Goal: Information Seeking & Learning: Learn about a topic

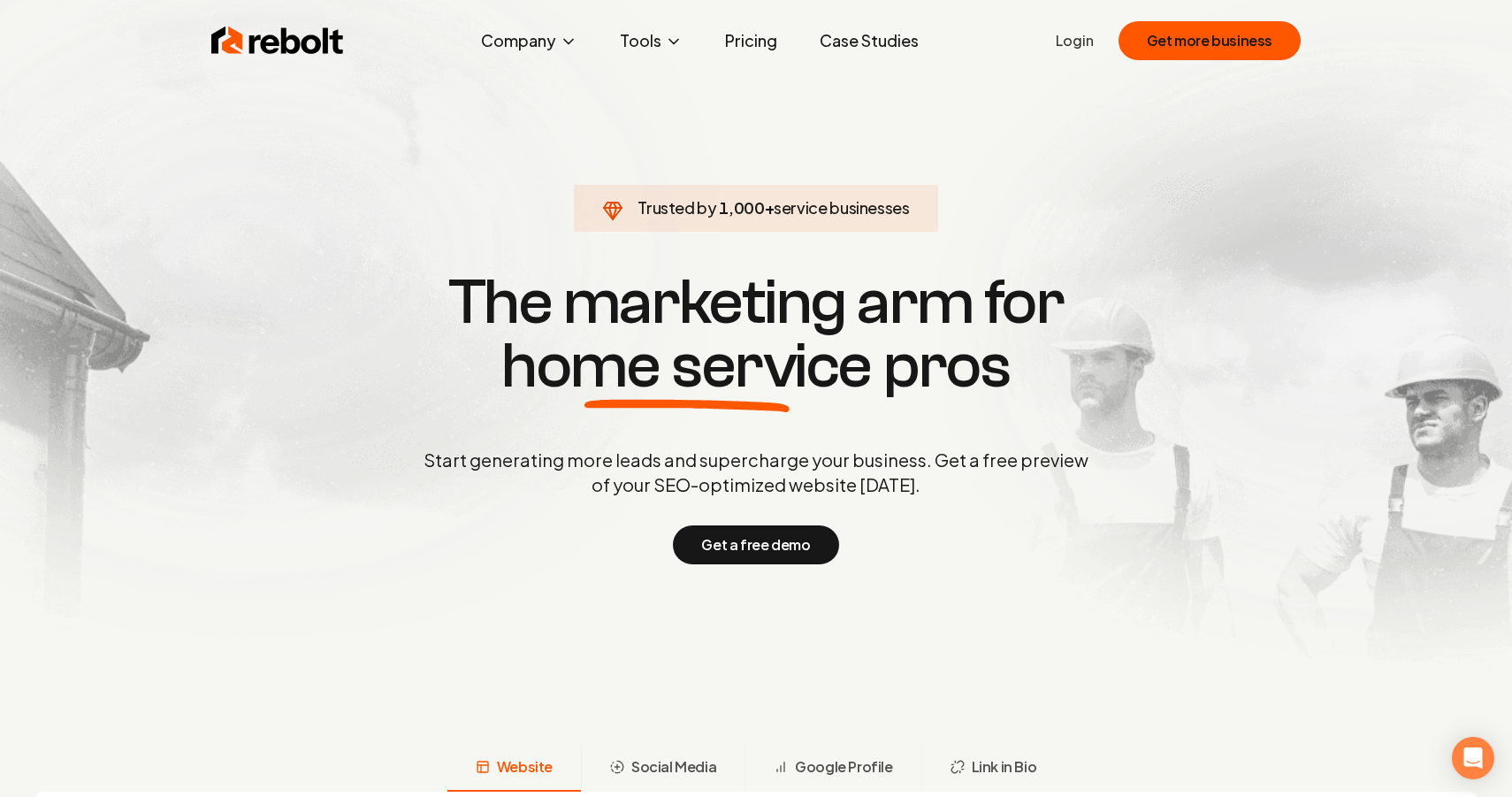
click at [742, 54] on link "Pricing" at bounding box center [752, 40] width 81 height 36
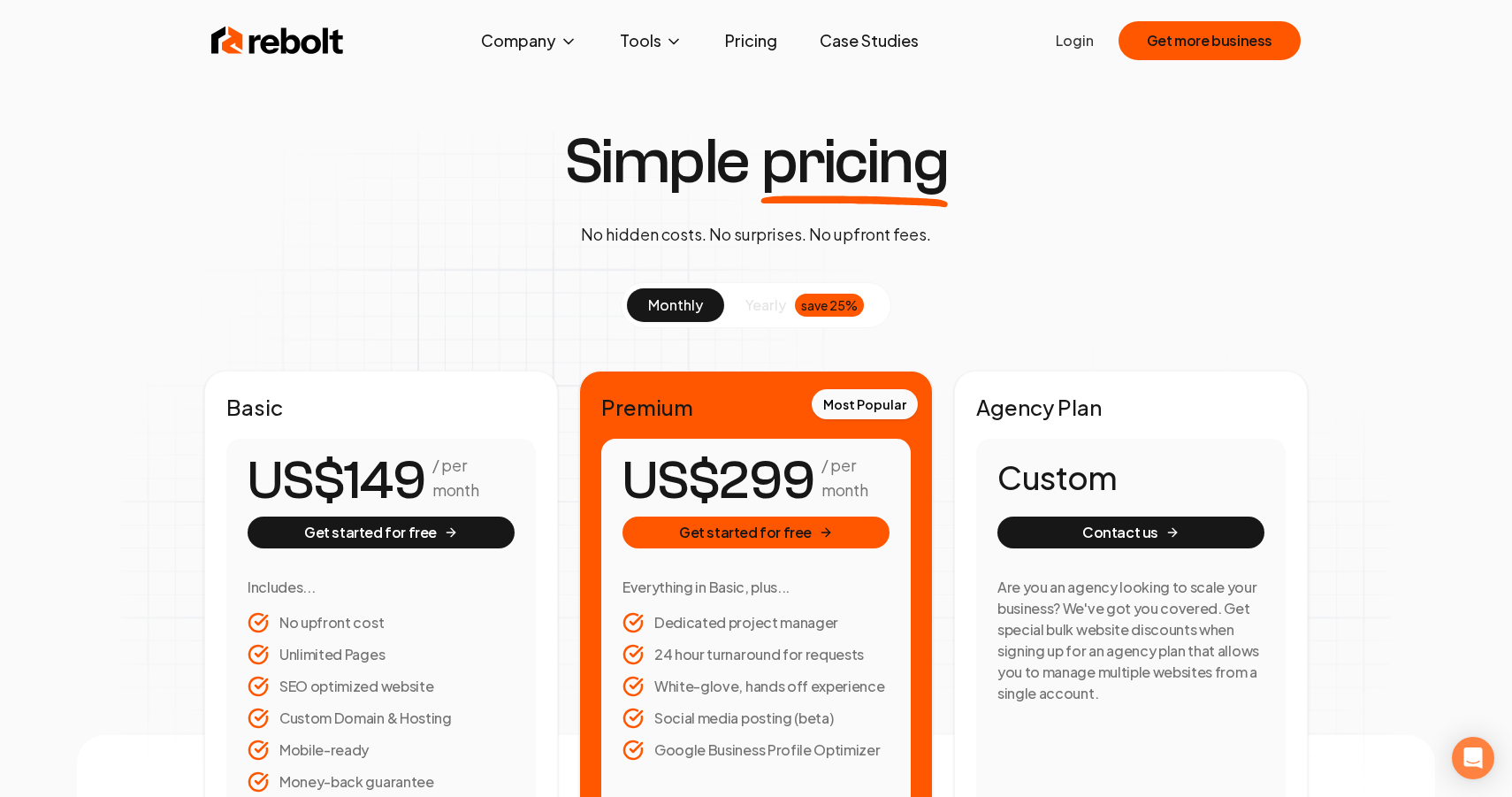
scroll to position [10, 0]
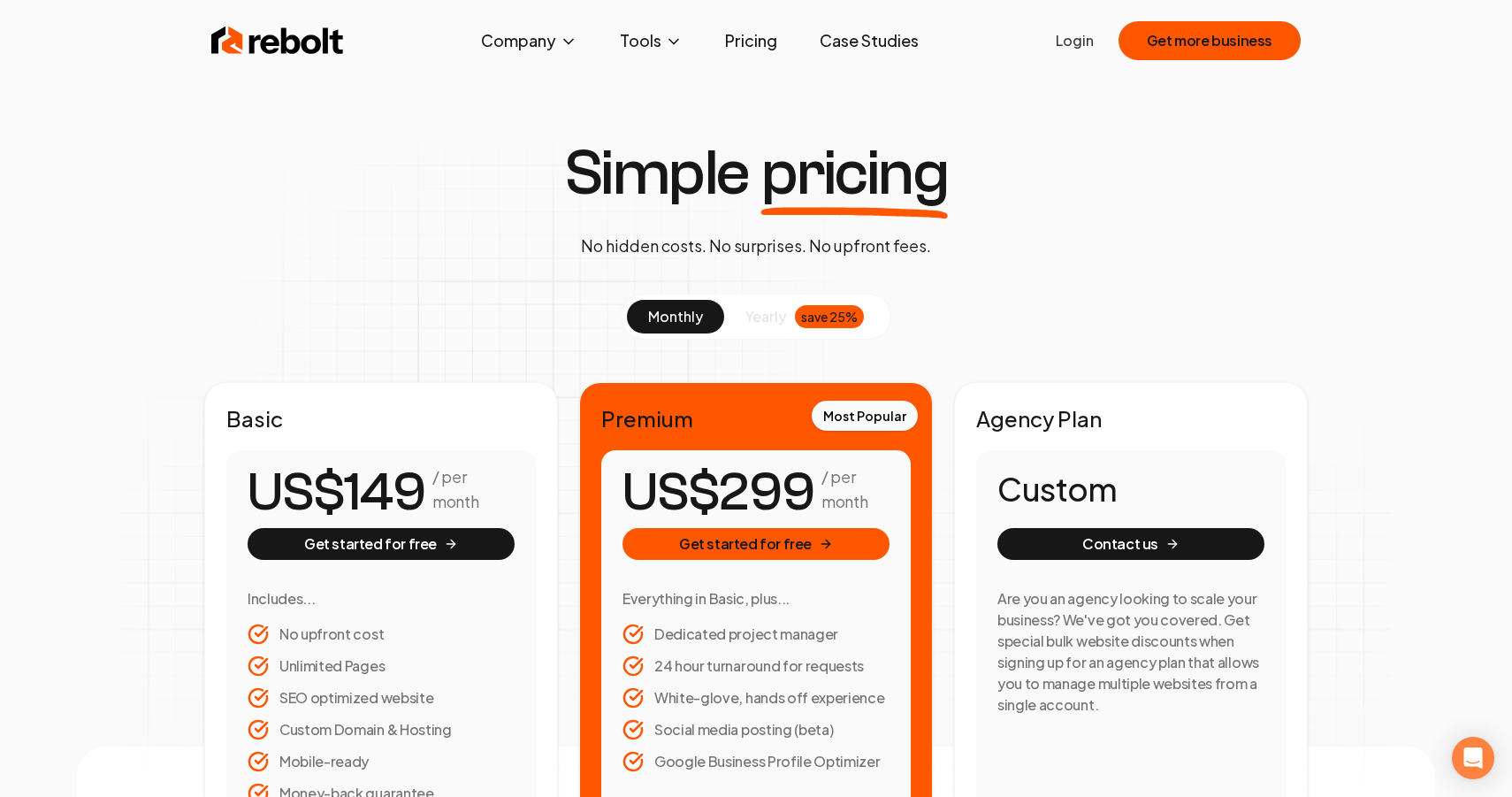
click at [296, 40] on img at bounding box center [277, 40] width 132 height 36
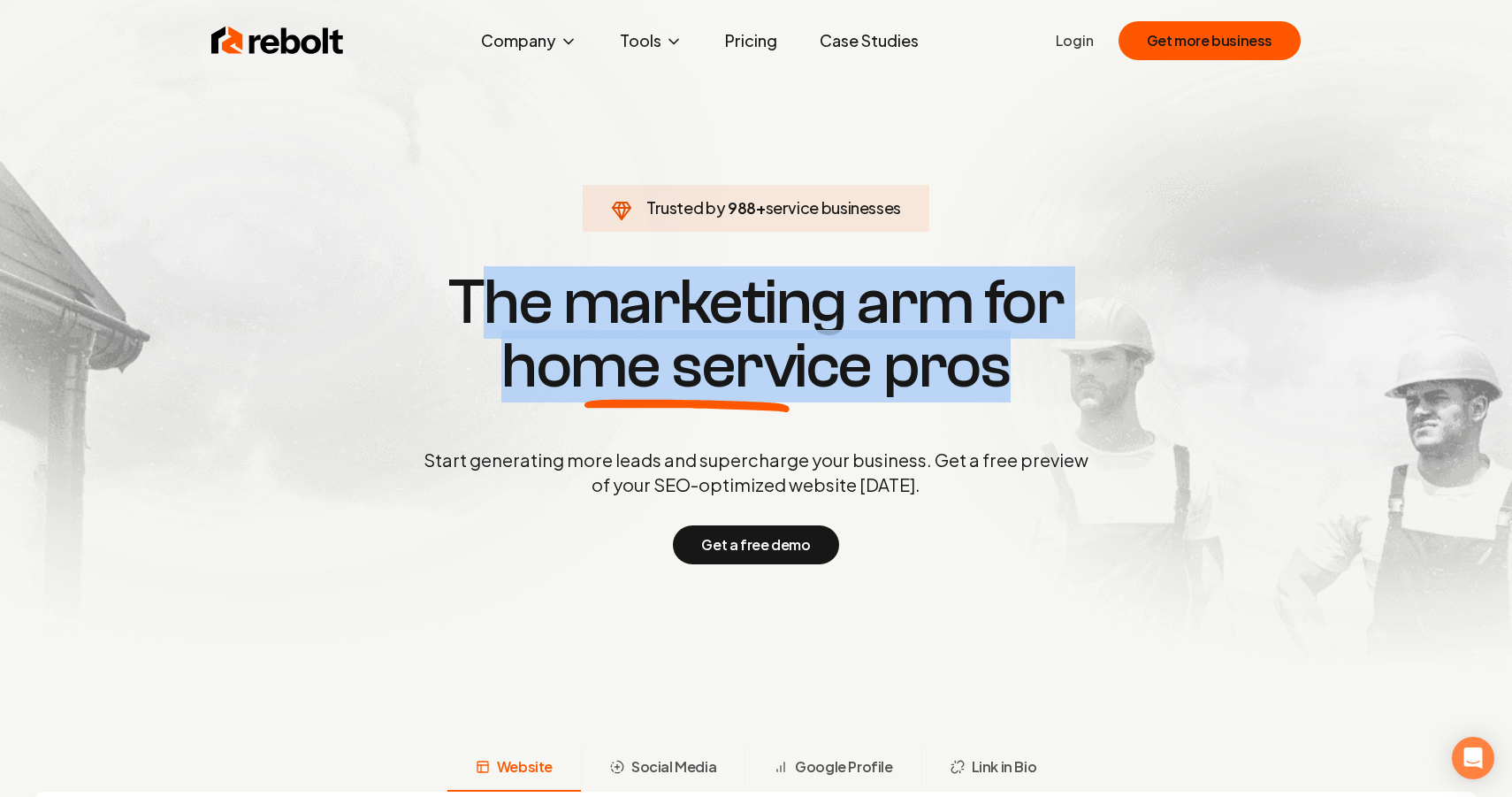
drag, startPoint x: 477, startPoint y: 301, endPoint x: 1010, endPoint y: 352, distance: 535.4
click at [1010, 352] on h1 "The marketing arm for home service pros" at bounding box center [756, 333] width 849 height 127
drag, startPoint x: 1010, startPoint y: 352, endPoint x: 517, endPoint y: 306, distance: 495.1
click at [517, 307] on h1 "The marketing arm for home service pros" at bounding box center [756, 333] width 849 height 127
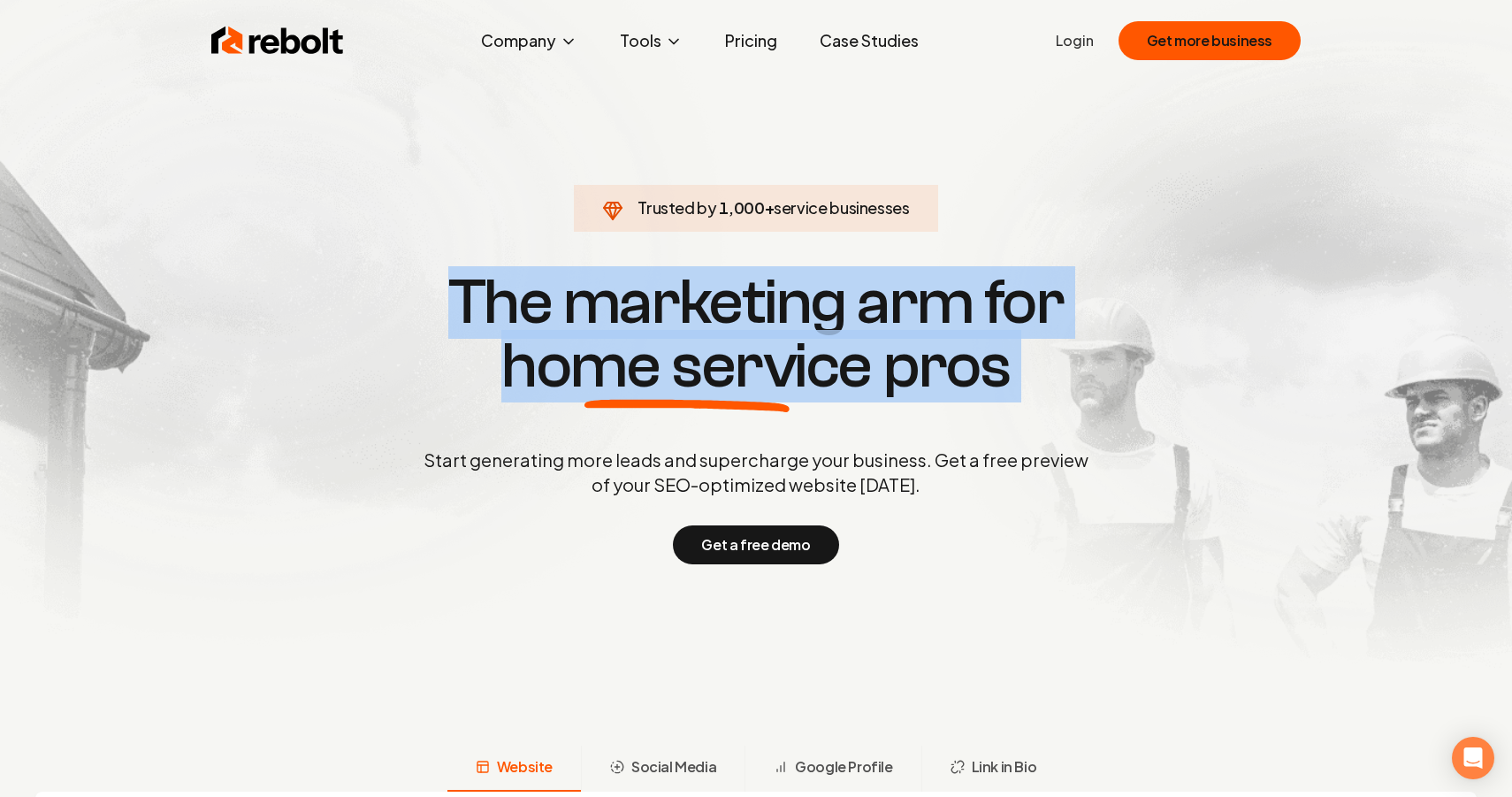
click at [445, 481] on p "Start generating more leads and supercharge your business. Get a free preview o…" at bounding box center [756, 472] width 672 height 49
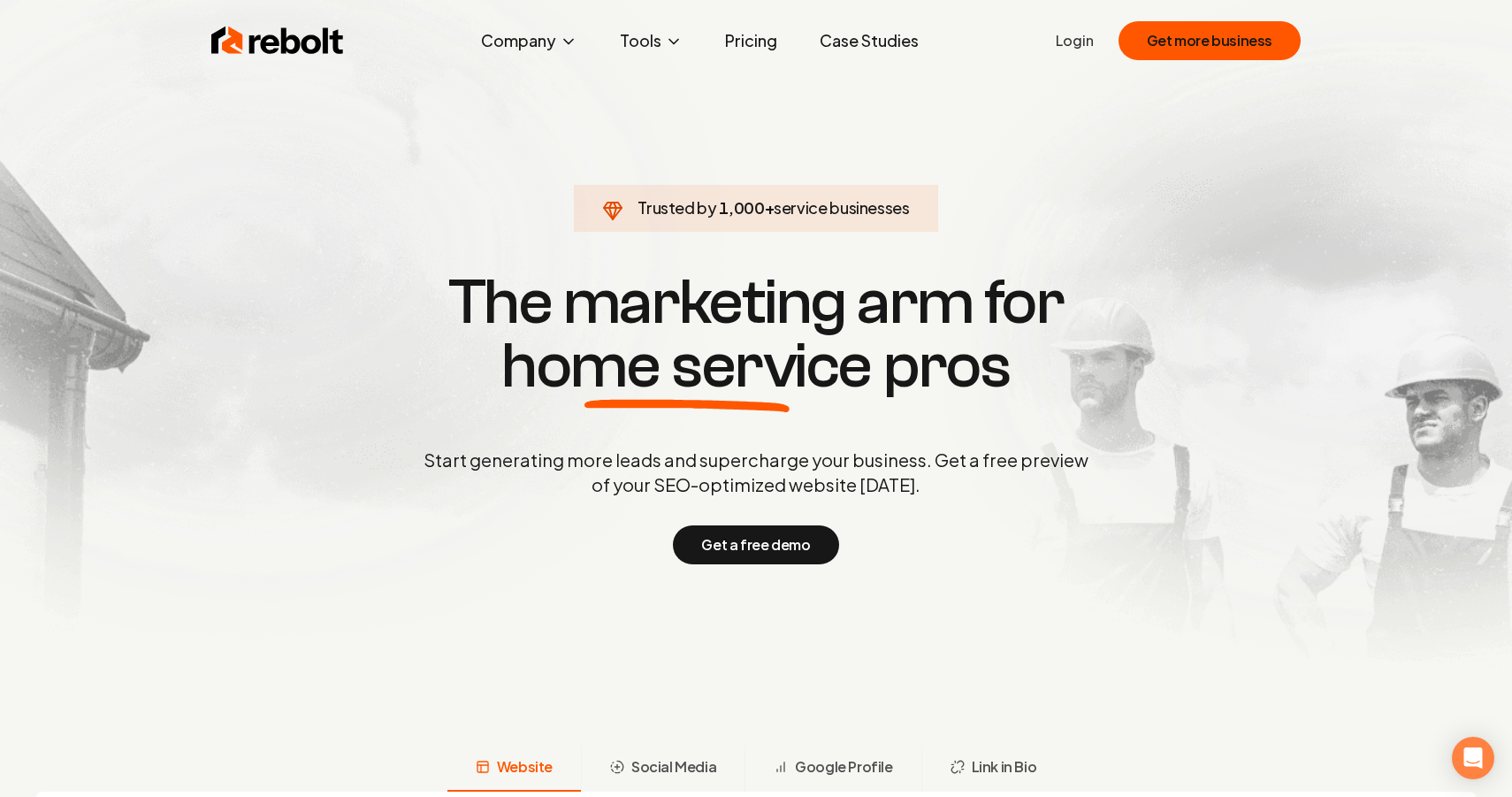
click at [445, 481] on p "Start generating more leads and supercharge your business. Get a free preview o…" at bounding box center [756, 472] width 672 height 49
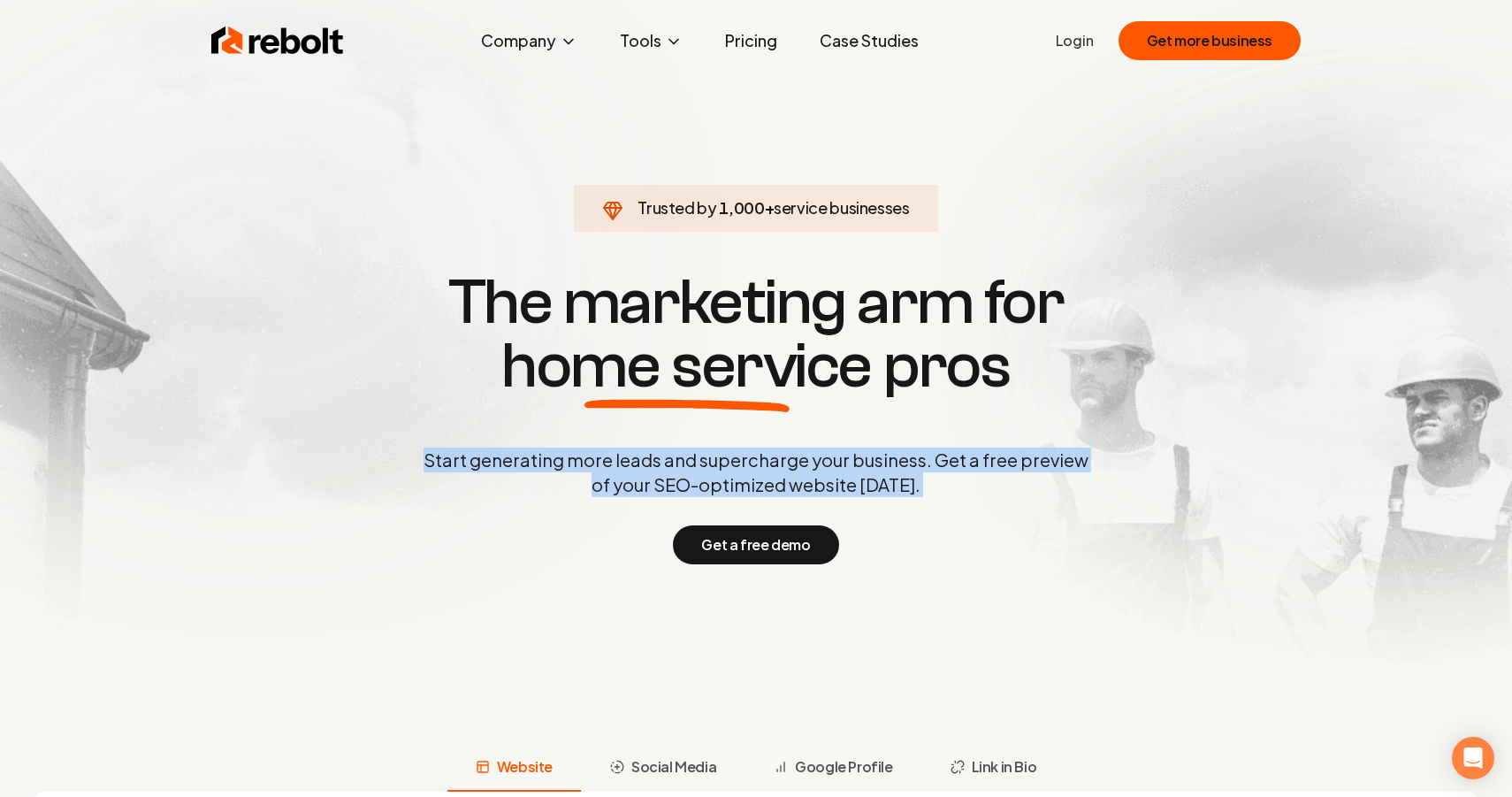
click at [445, 481] on p "Start generating more leads and supercharge your business. Get a free preview o…" at bounding box center [756, 472] width 672 height 49
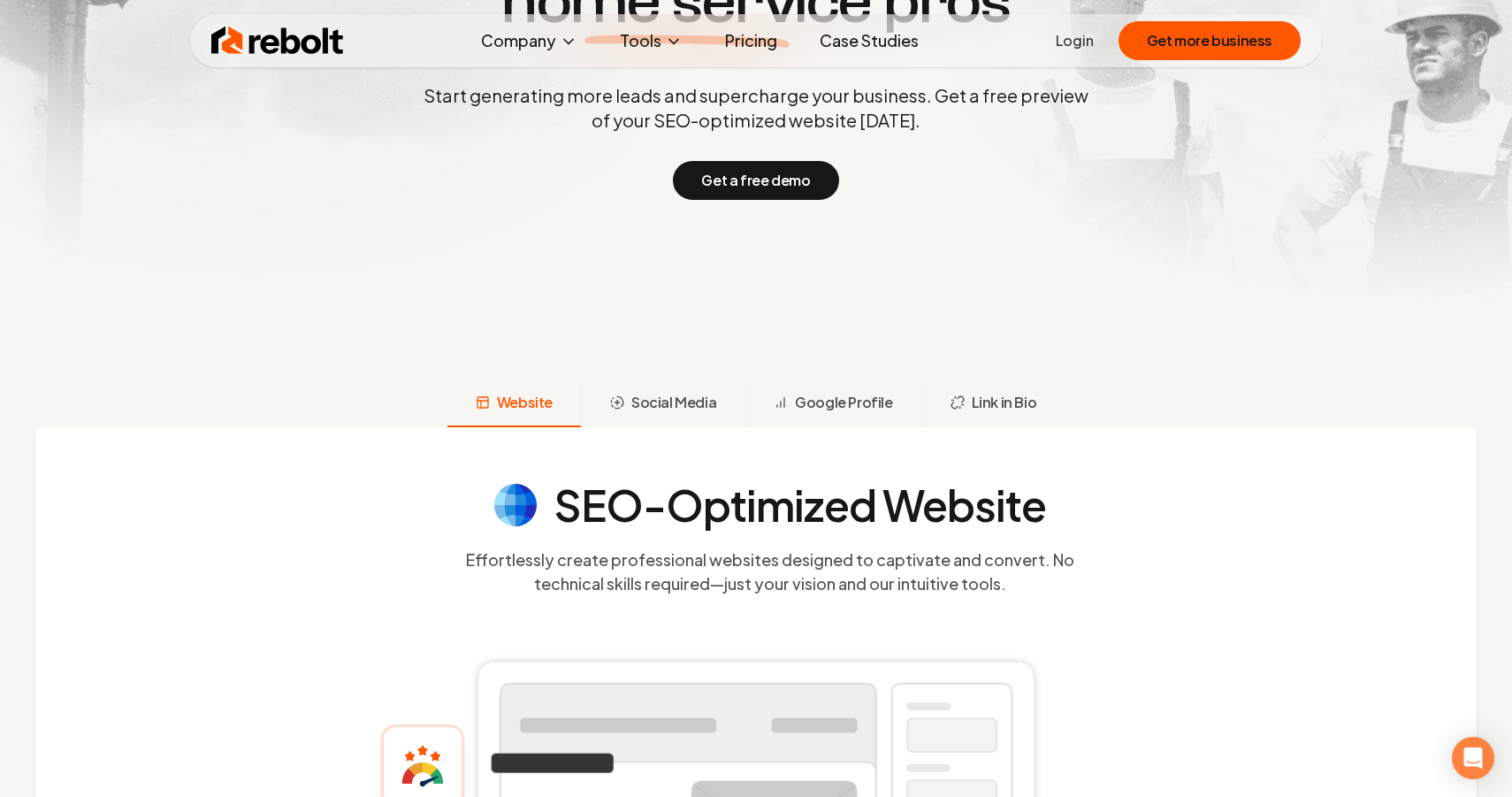
scroll to position [513, 0]
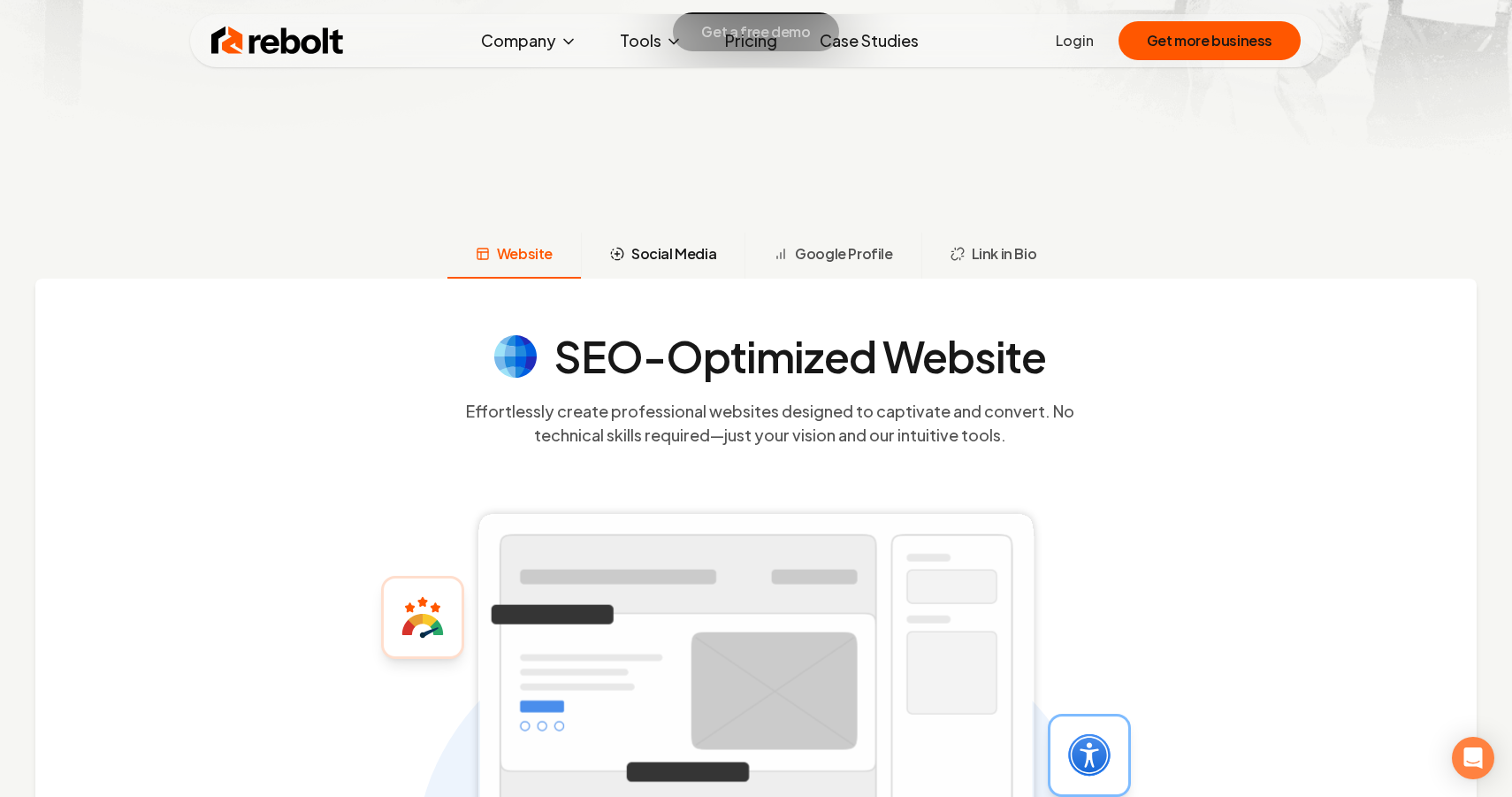
click at [671, 257] on span "Social Media" at bounding box center [674, 254] width 85 height 22
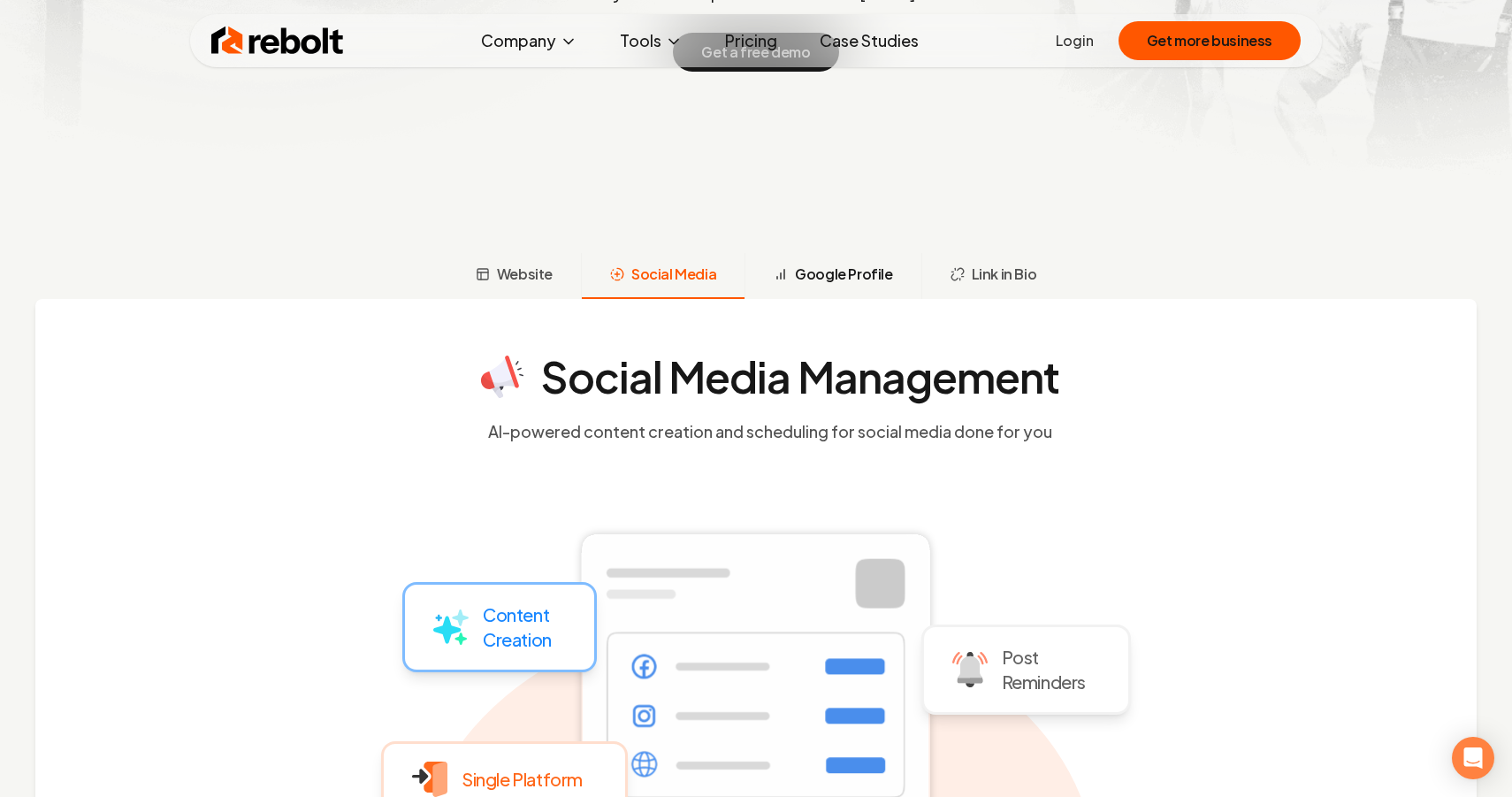
click at [821, 263] on span "Google Profile" at bounding box center [843, 274] width 98 height 22
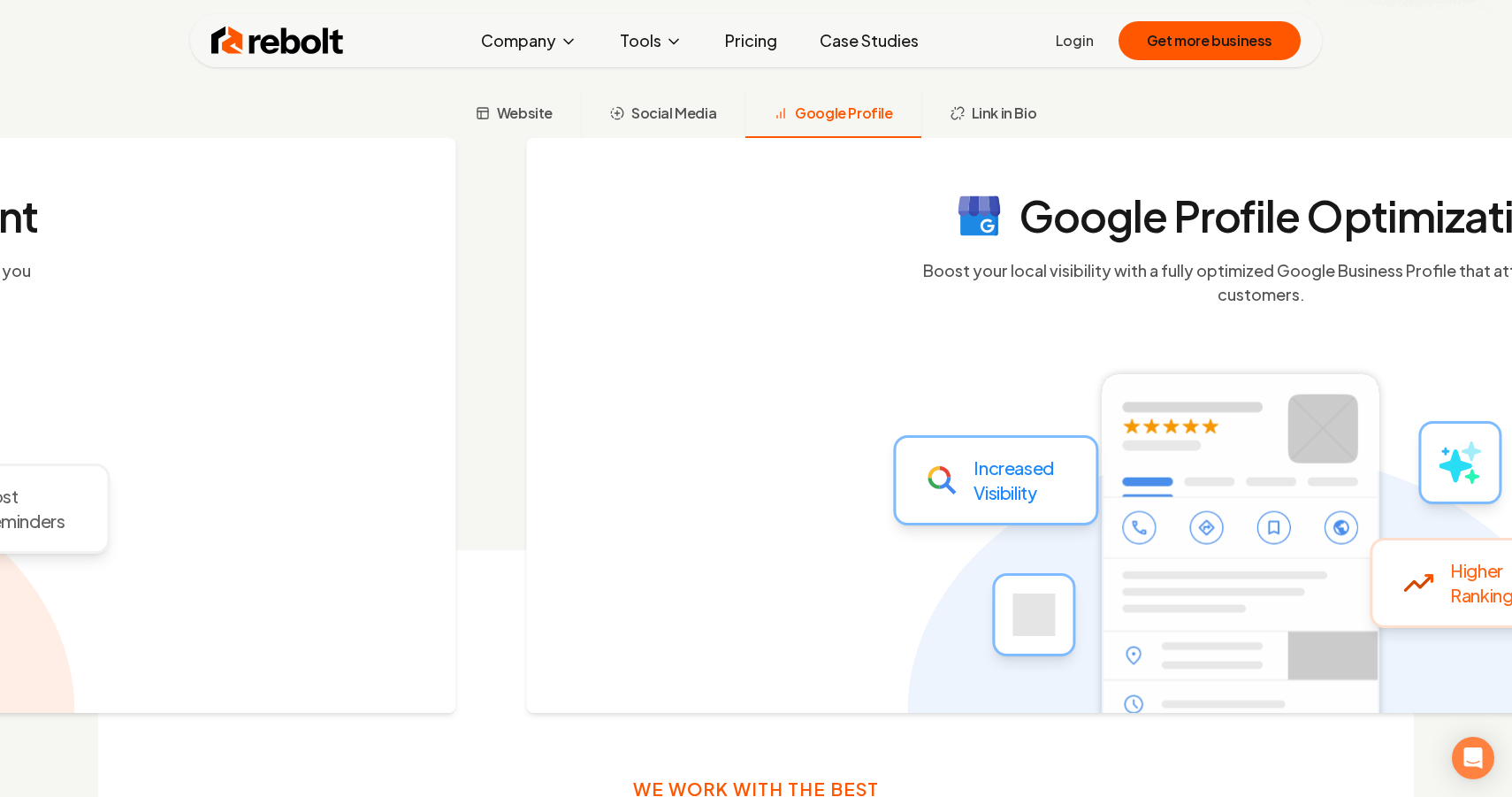
scroll to position [659, 0]
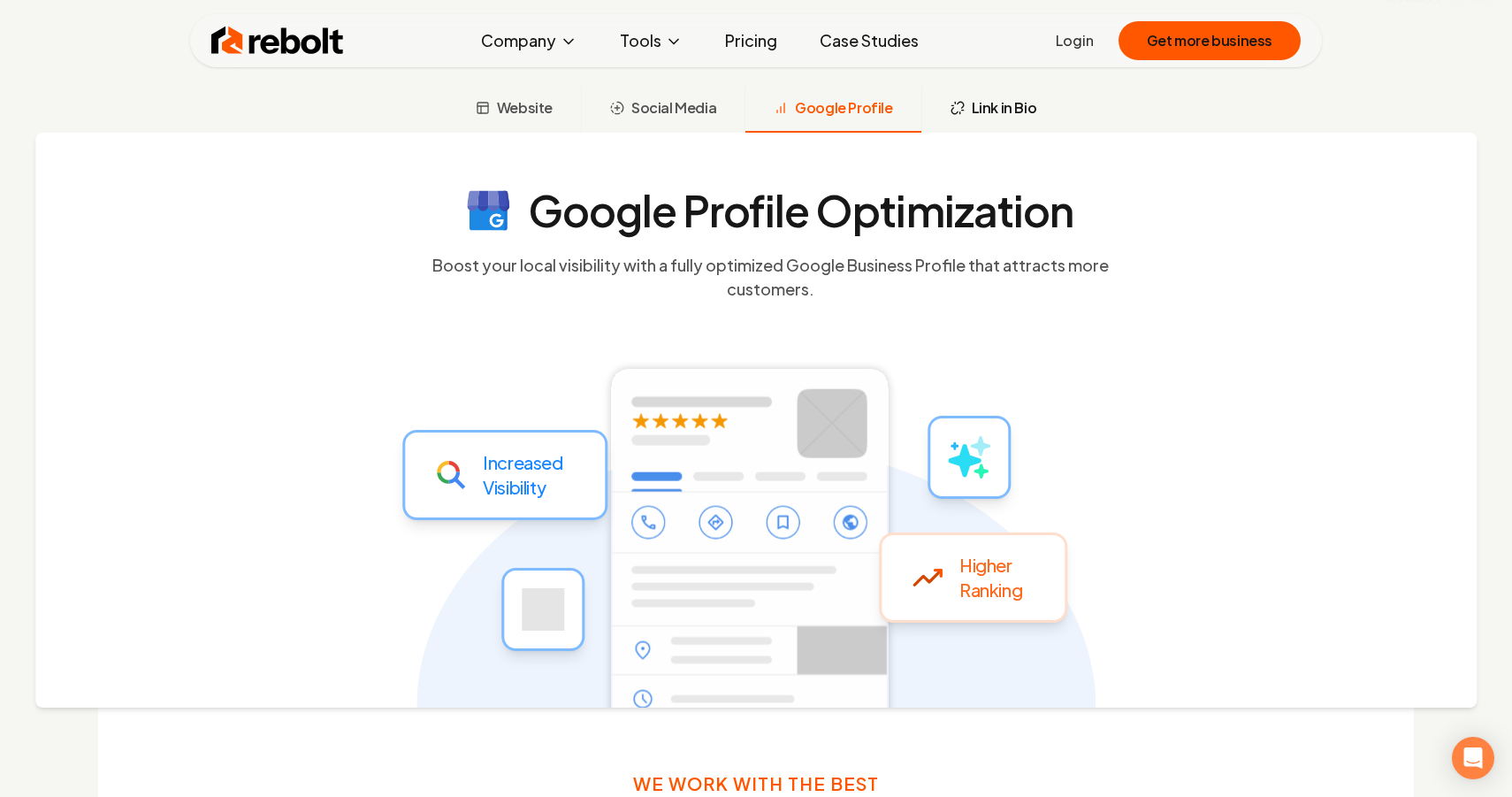
click at [966, 99] on button "Link in Bio" at bounding box center [993, 109] width 144 height 46
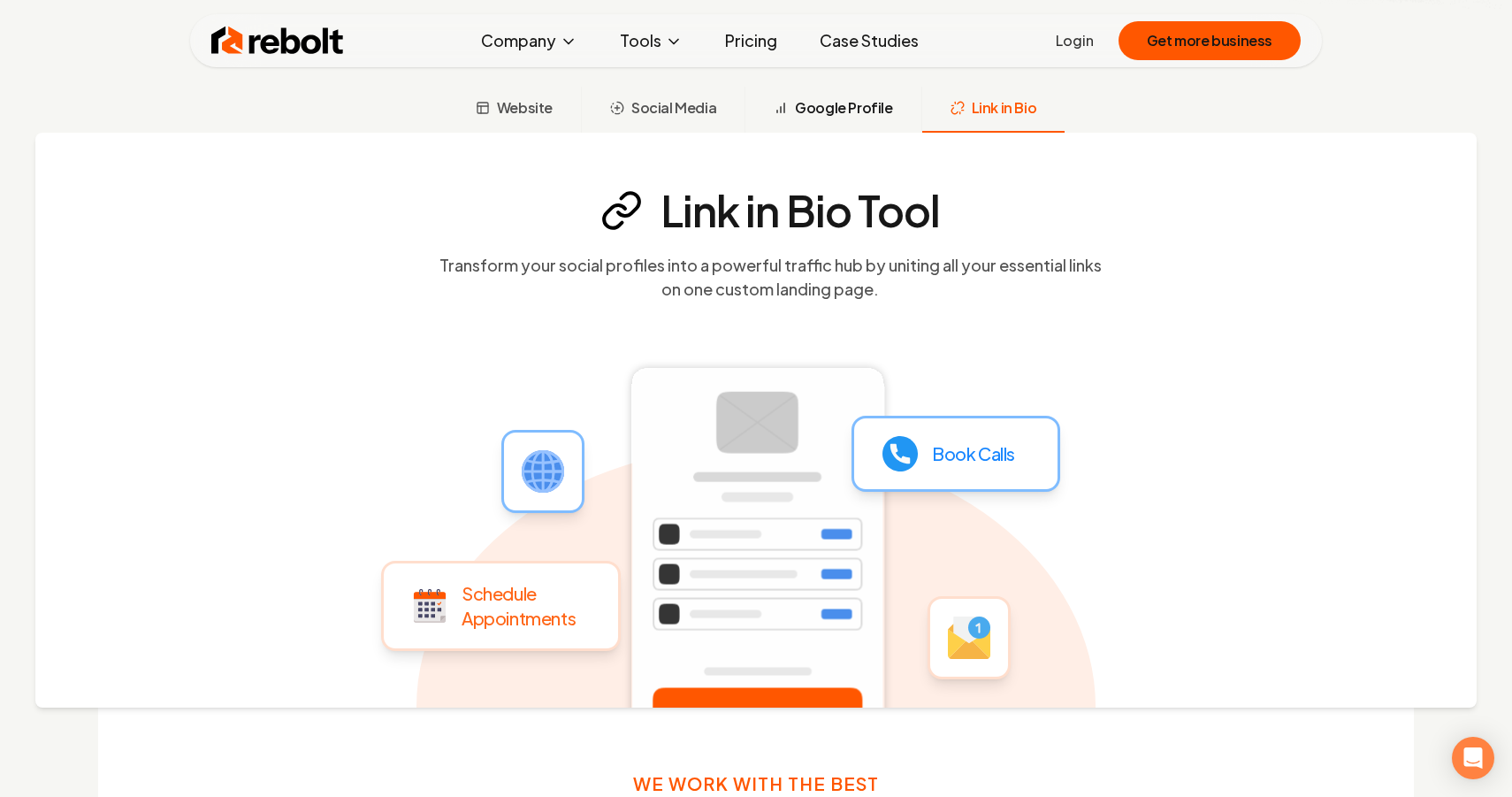
click at [853, 116] on span "Google Profile" at bounding box center [843, 109] width 98 height 22
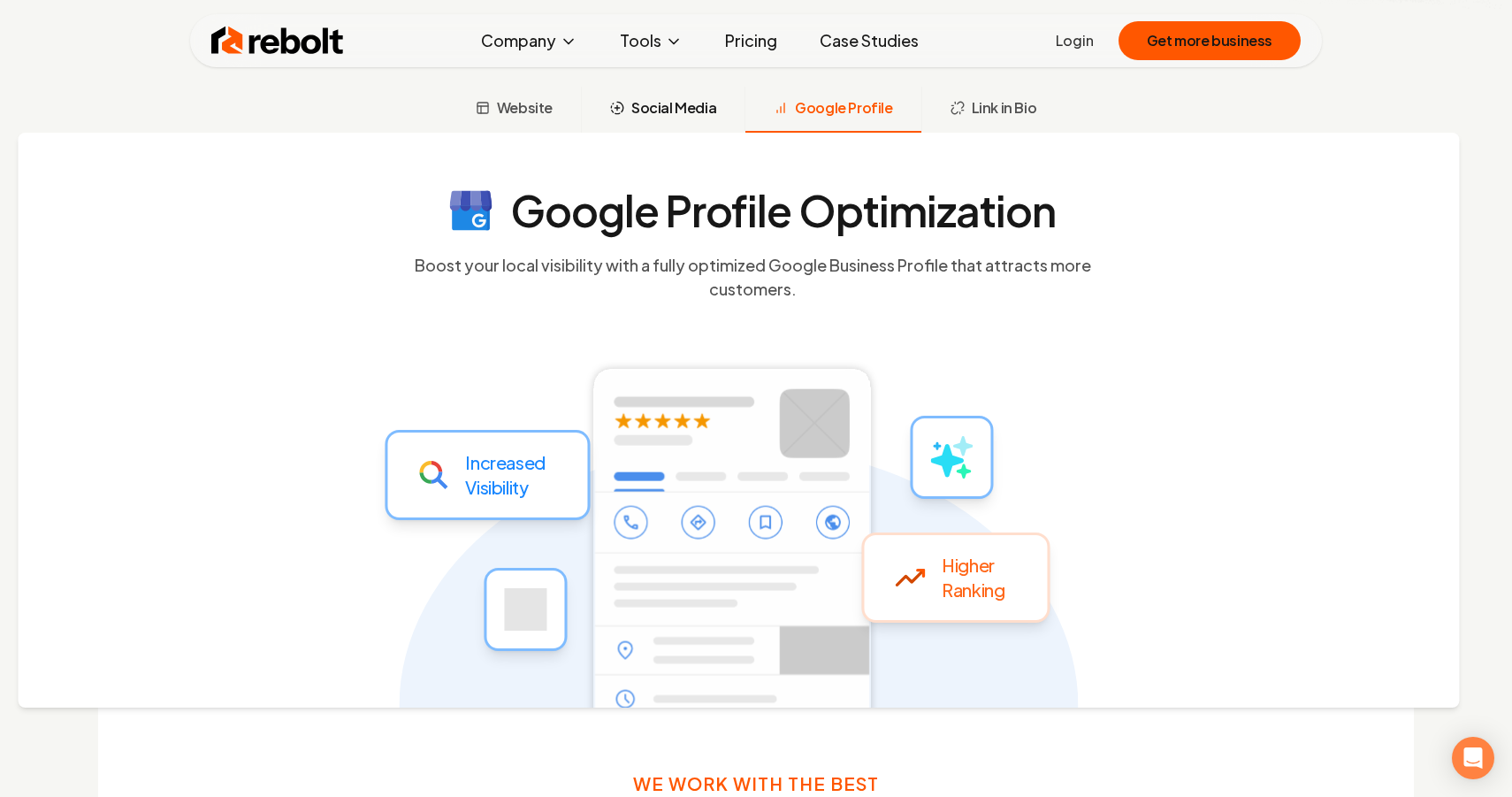
click at [730, 122] on button "Social Media" at bounding box center [663, 109] width 164 height 46
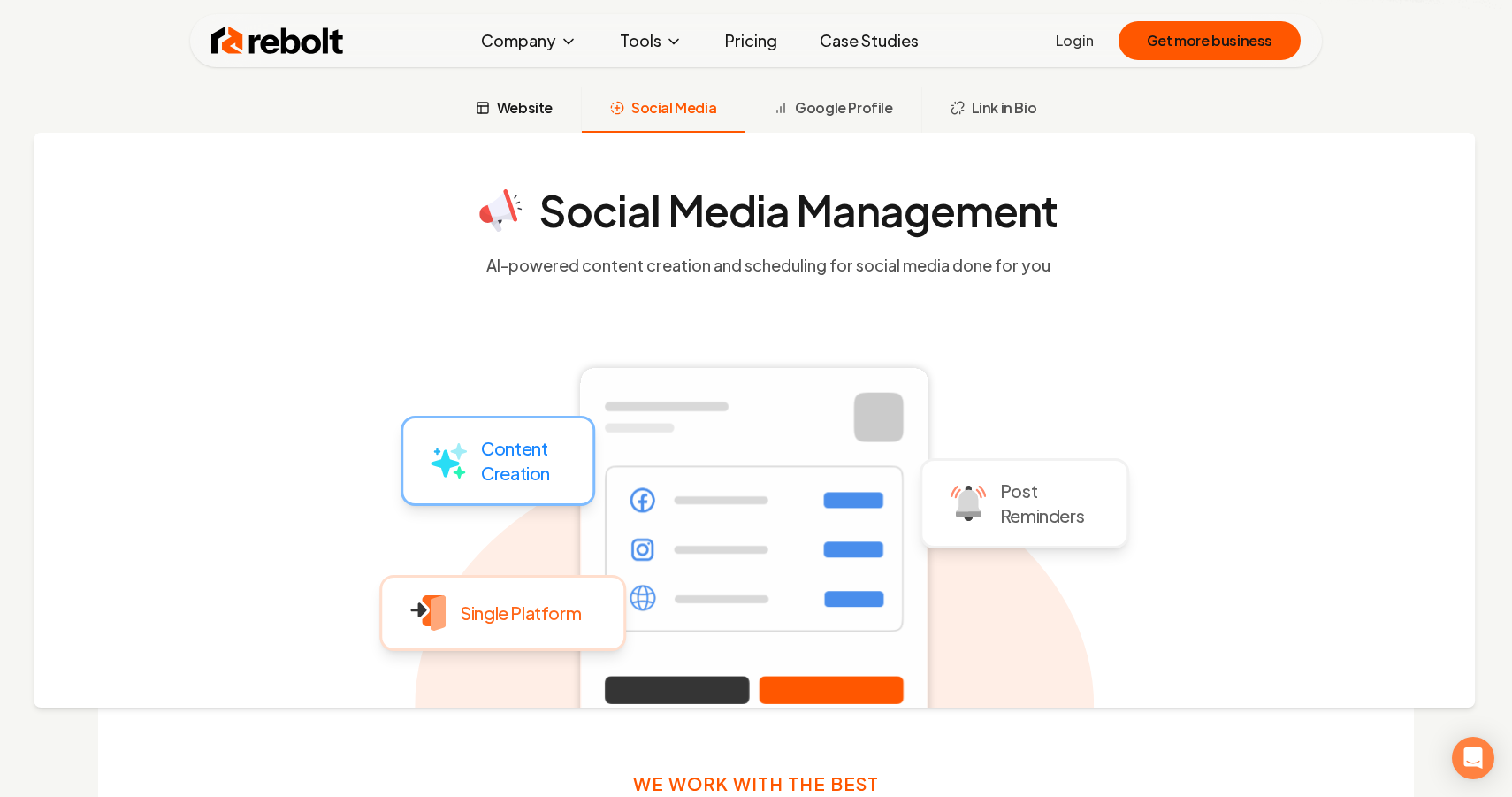
click at [548, 122] on button "Website" at bounding box center [514, 109] width 133 height 46
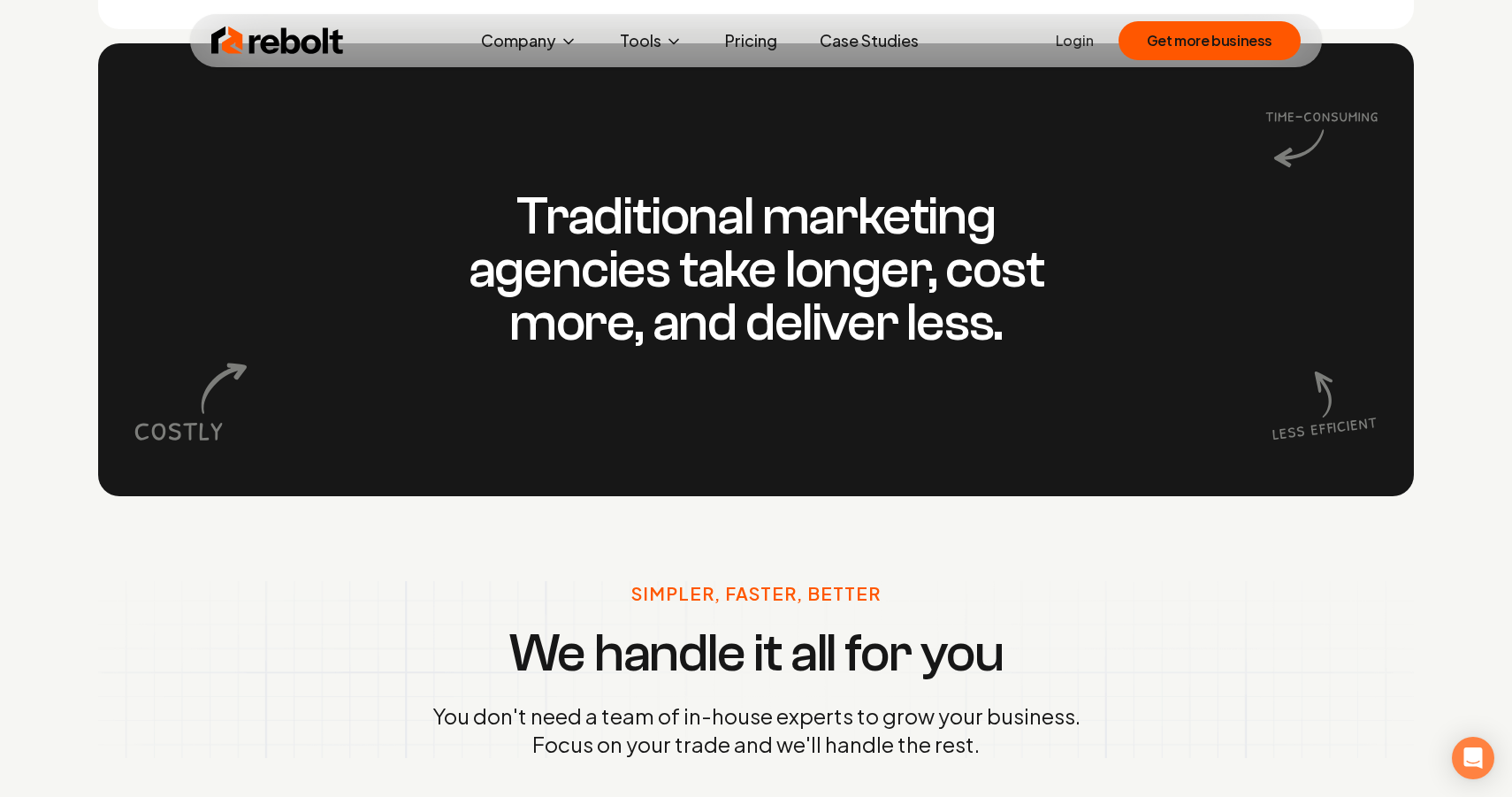
scroll to position [1557, 0]
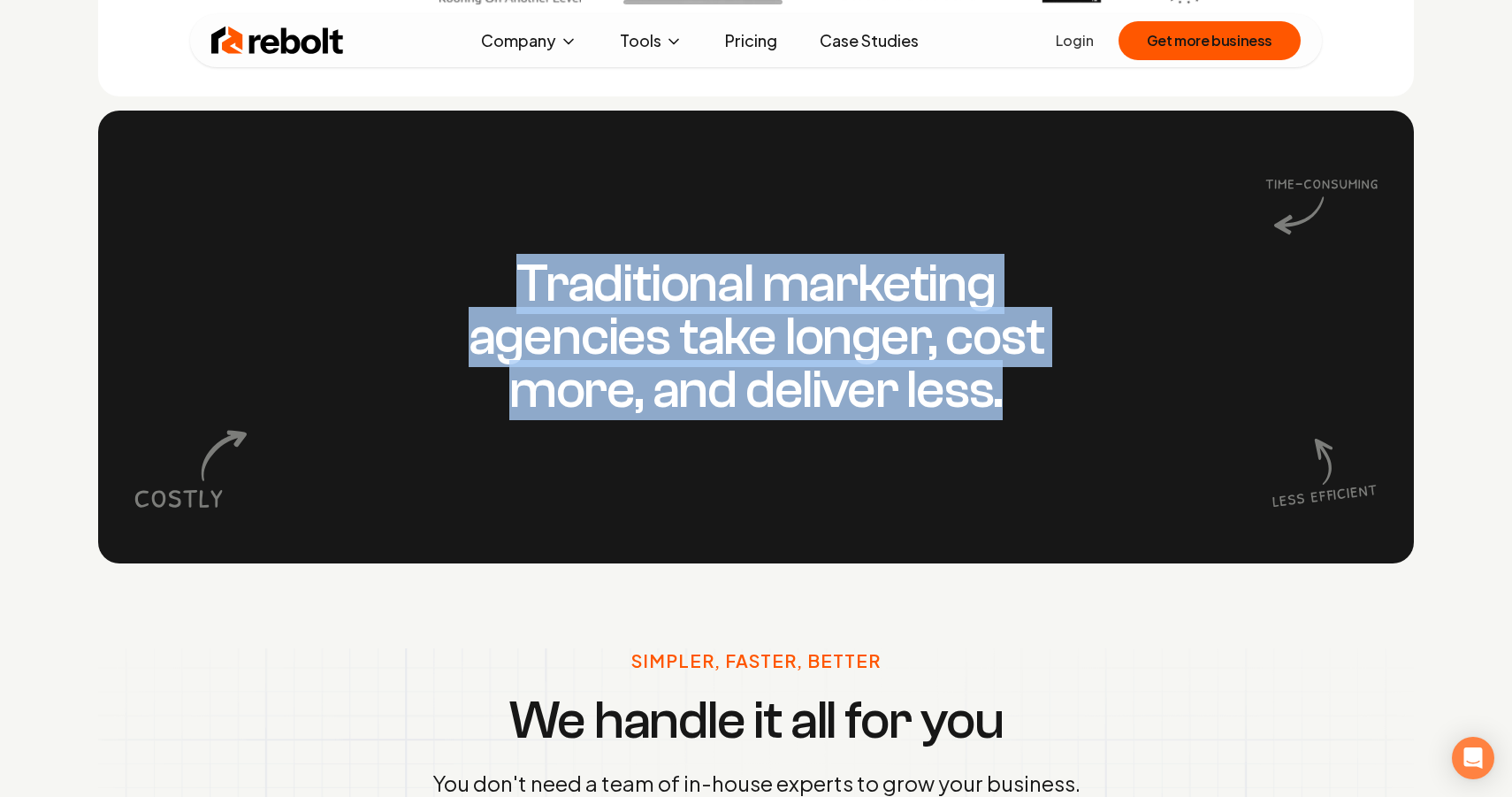
drag, startPoint x: 196, startPoint y: 502, endPoint x: 722, endPoint y: 500, distance: 526.0
click at [714, 502] on div "Traditional marketing agencies take longer, cost more, and deliver less." at bounding box center [756, 336] width 1316 height 453
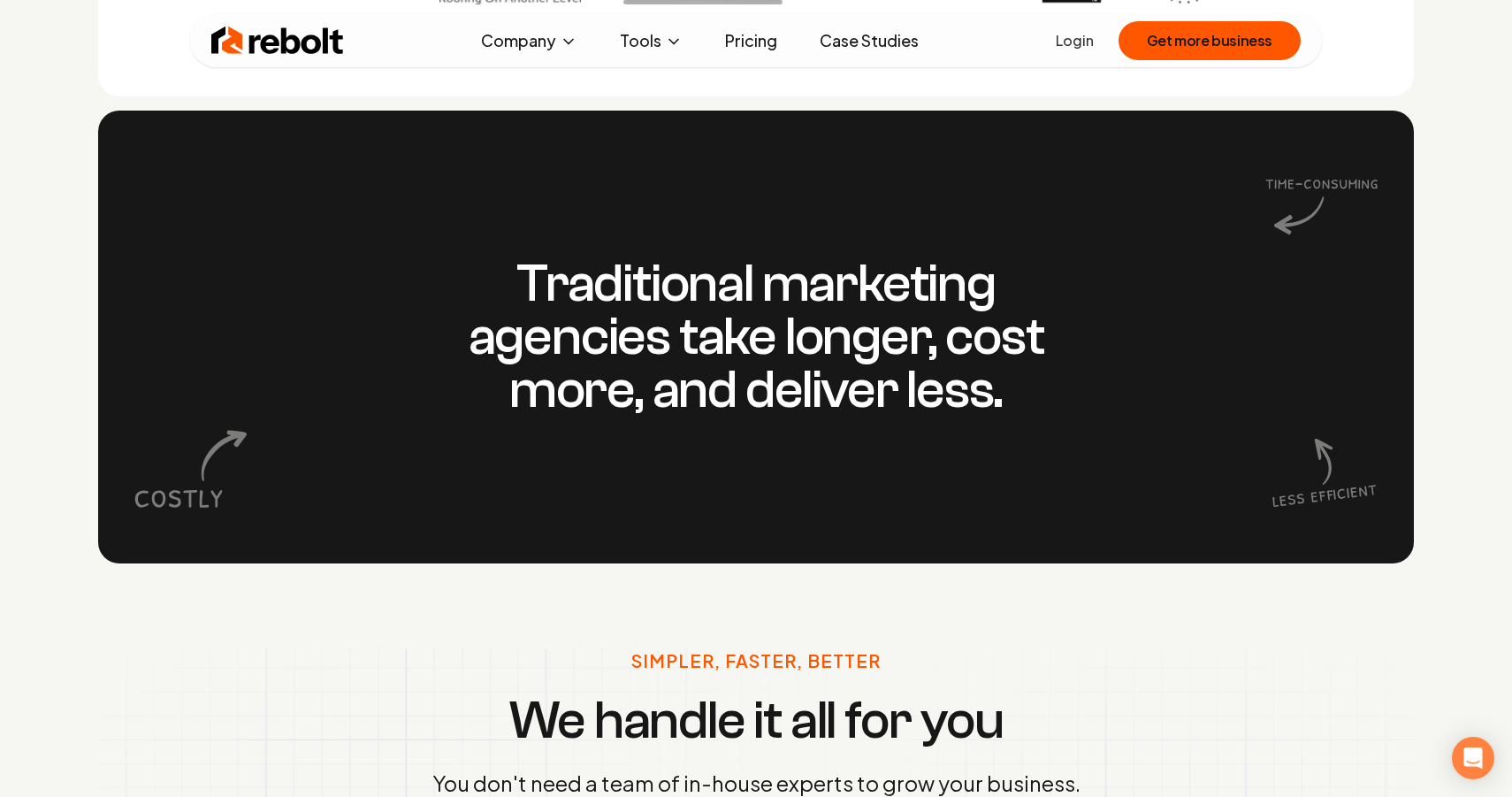
click at [1345, 423] on icon at bounding box center [1322, 471] width 113 height 113
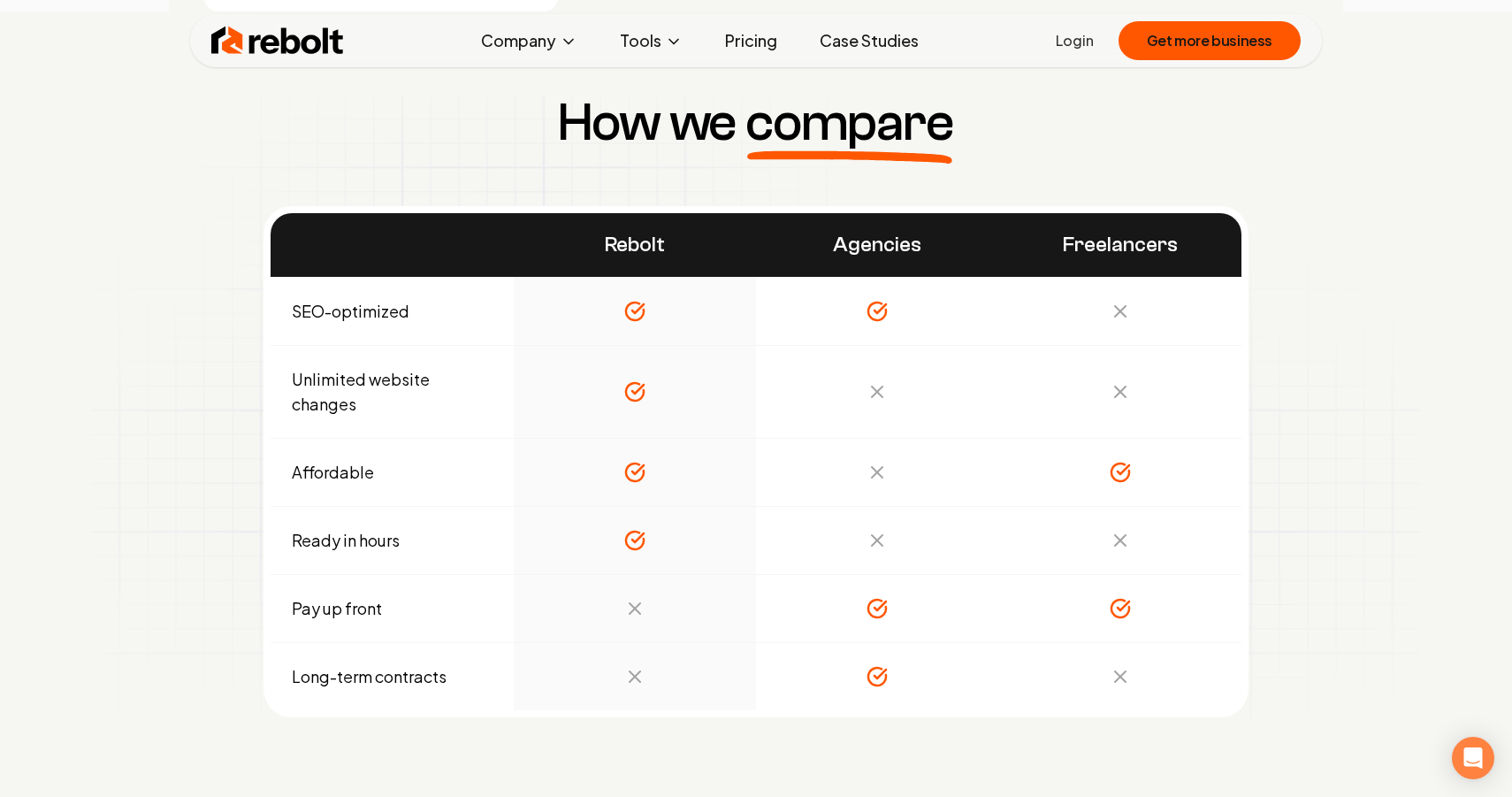
scroll to position [6059, 0]
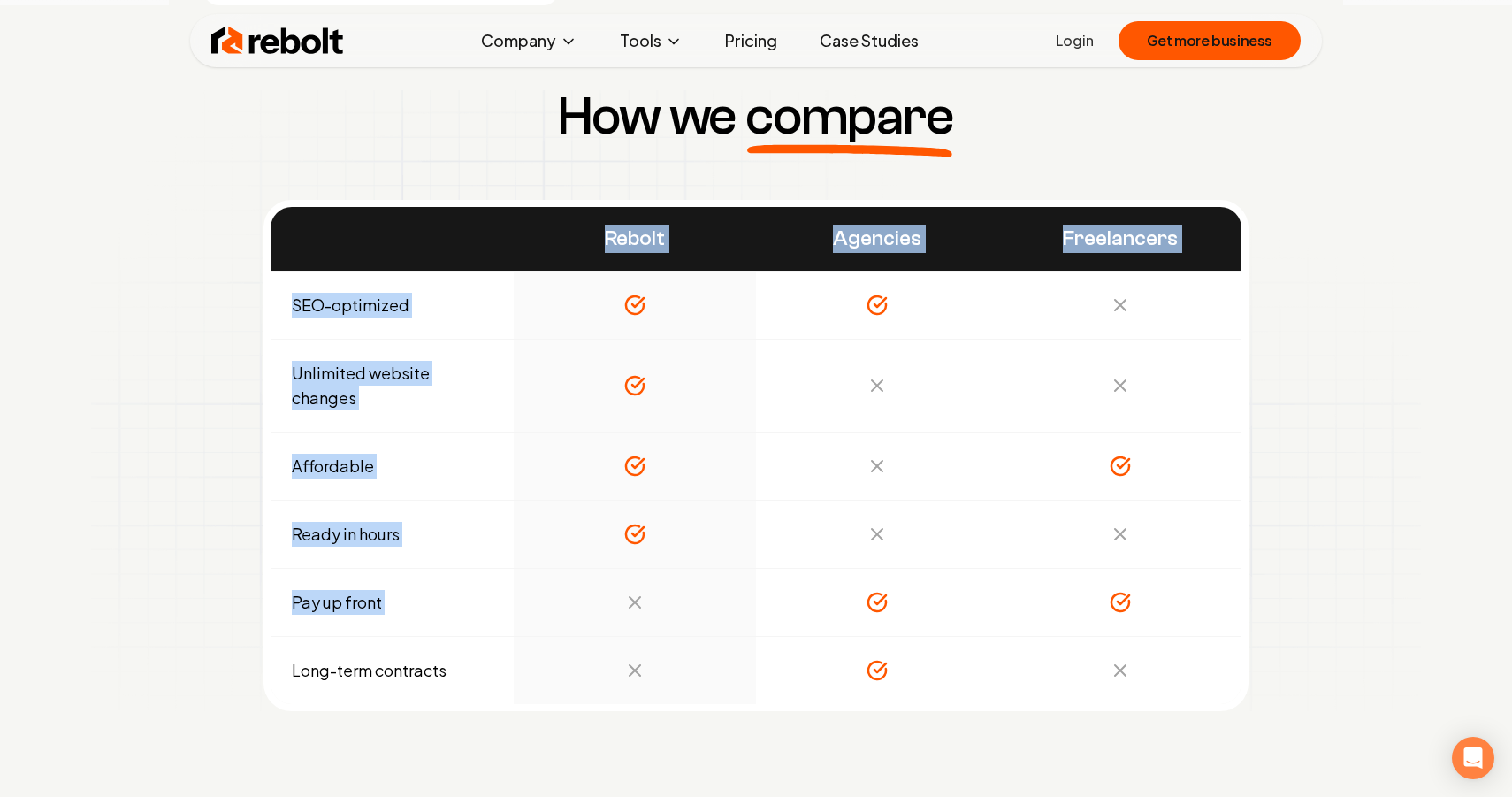
drag, startPoint x: 624, startPoint y: 599, endPoint x: 720, endPoint y: 645, distance: 106.5
click at [720, 645] on tbody "SEO-optimized Unlimited website changes Affordable Ready in hours Pay up front …" at bounding box center [756, 487] width 971 height 433
click at [720, 645] on td at bounding box center [635, 671] width 244 height 68
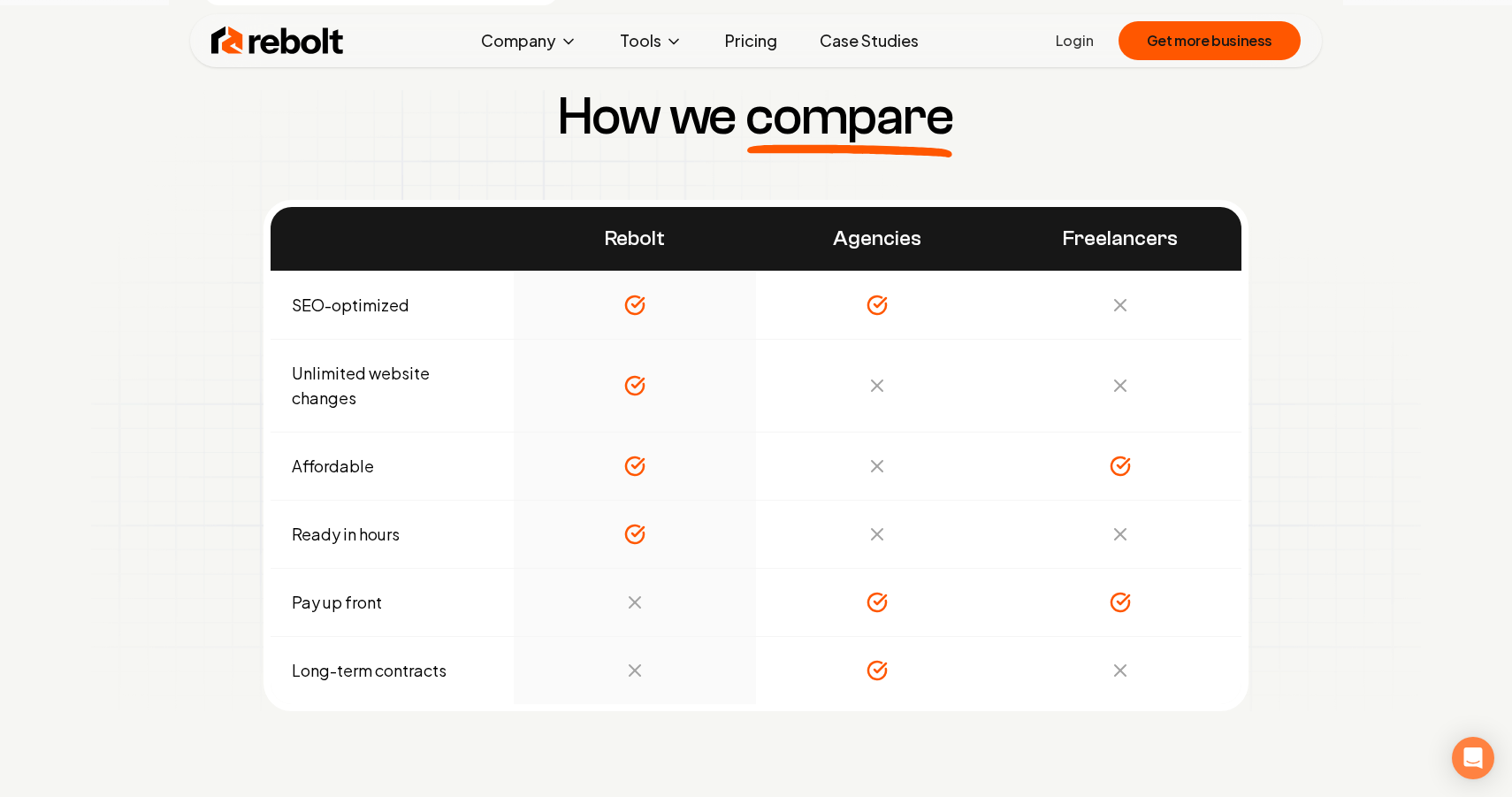
click at [337, 400] on td "Unlimited website changes" at bounding box center [392, 386] width 244 height 93
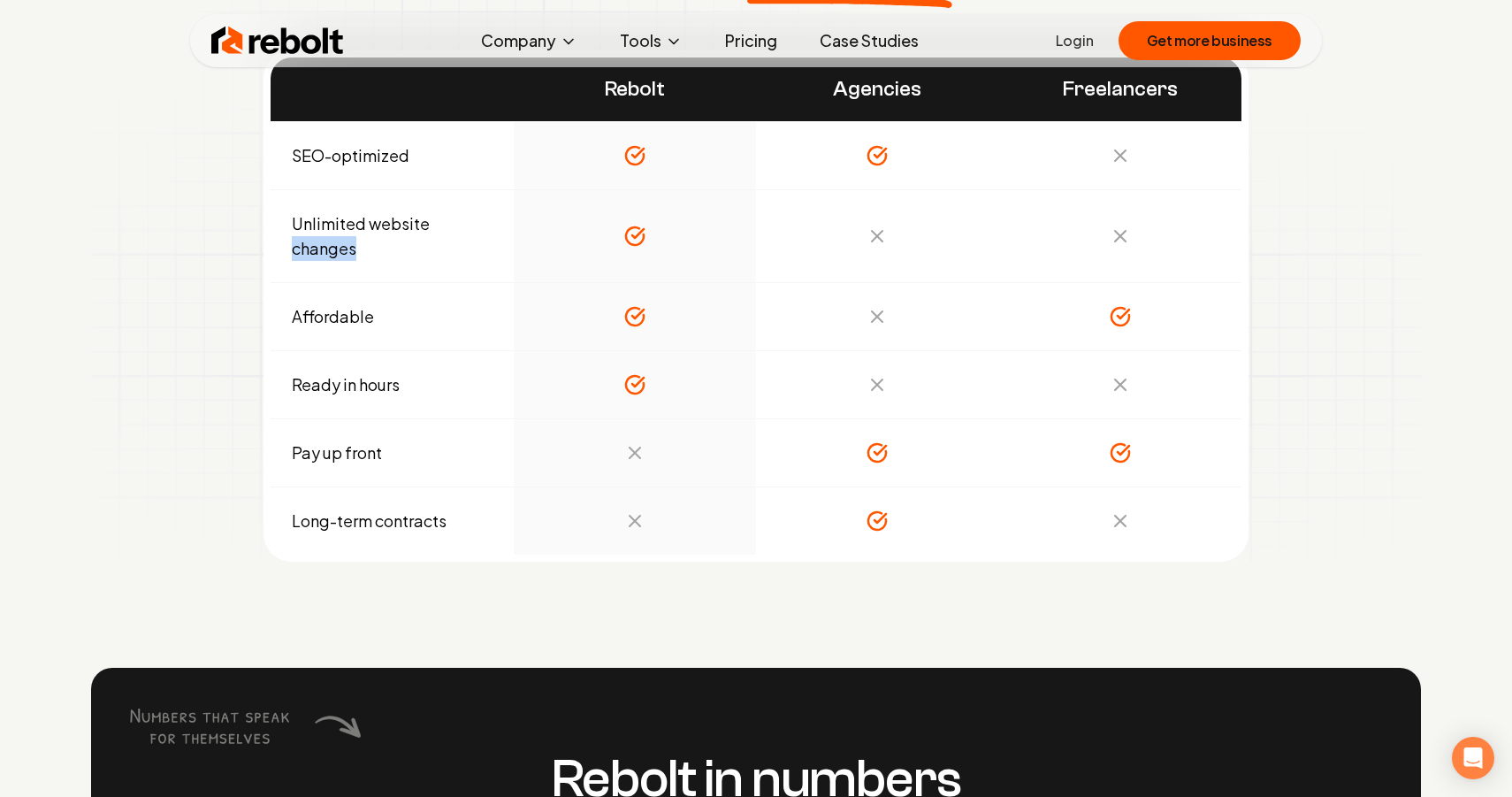
scroll to position [5615, 0]
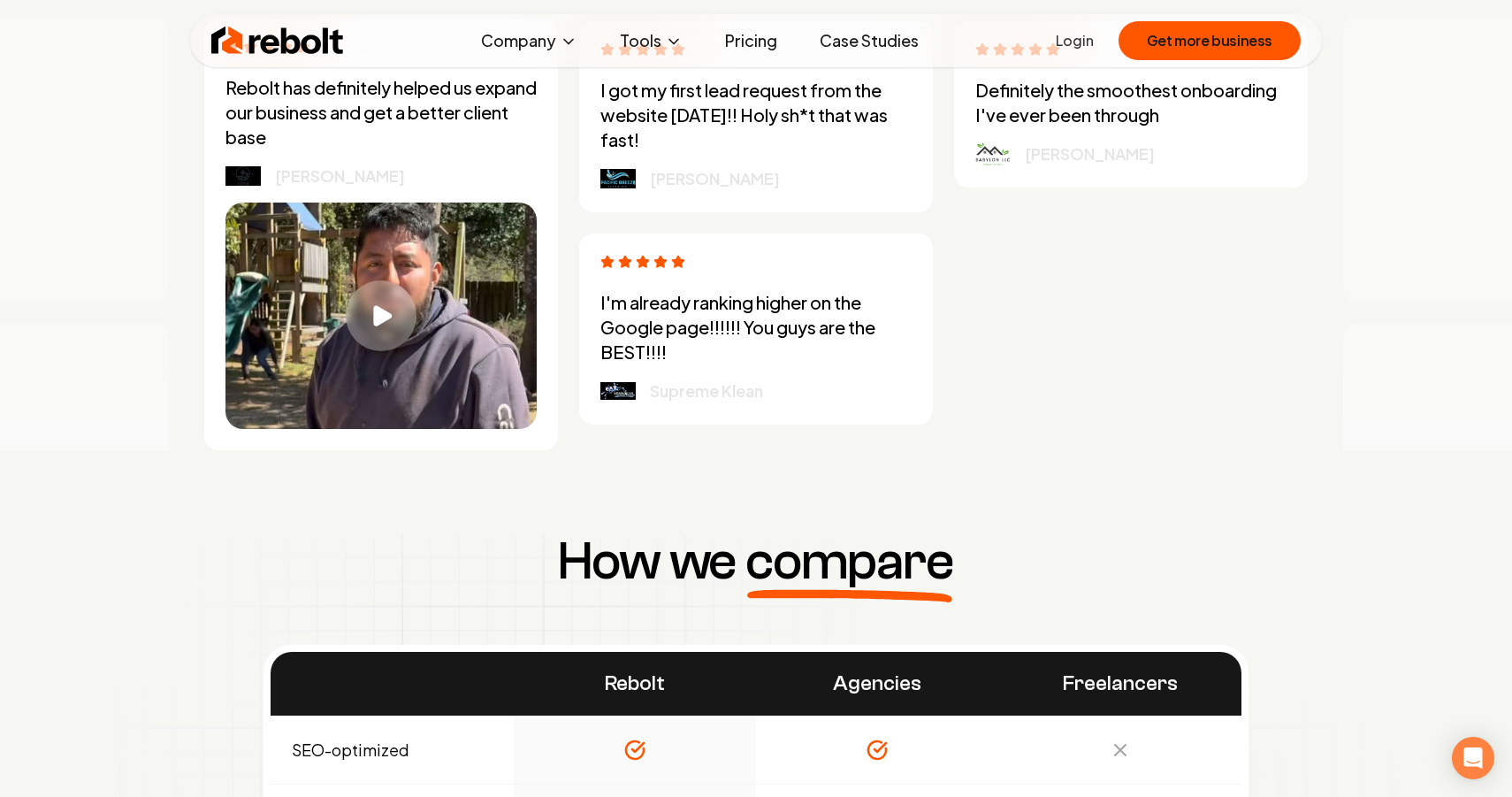
click at [841, 44] on link "Case Studies" at bounding box center [869, 40] width 127 height 36
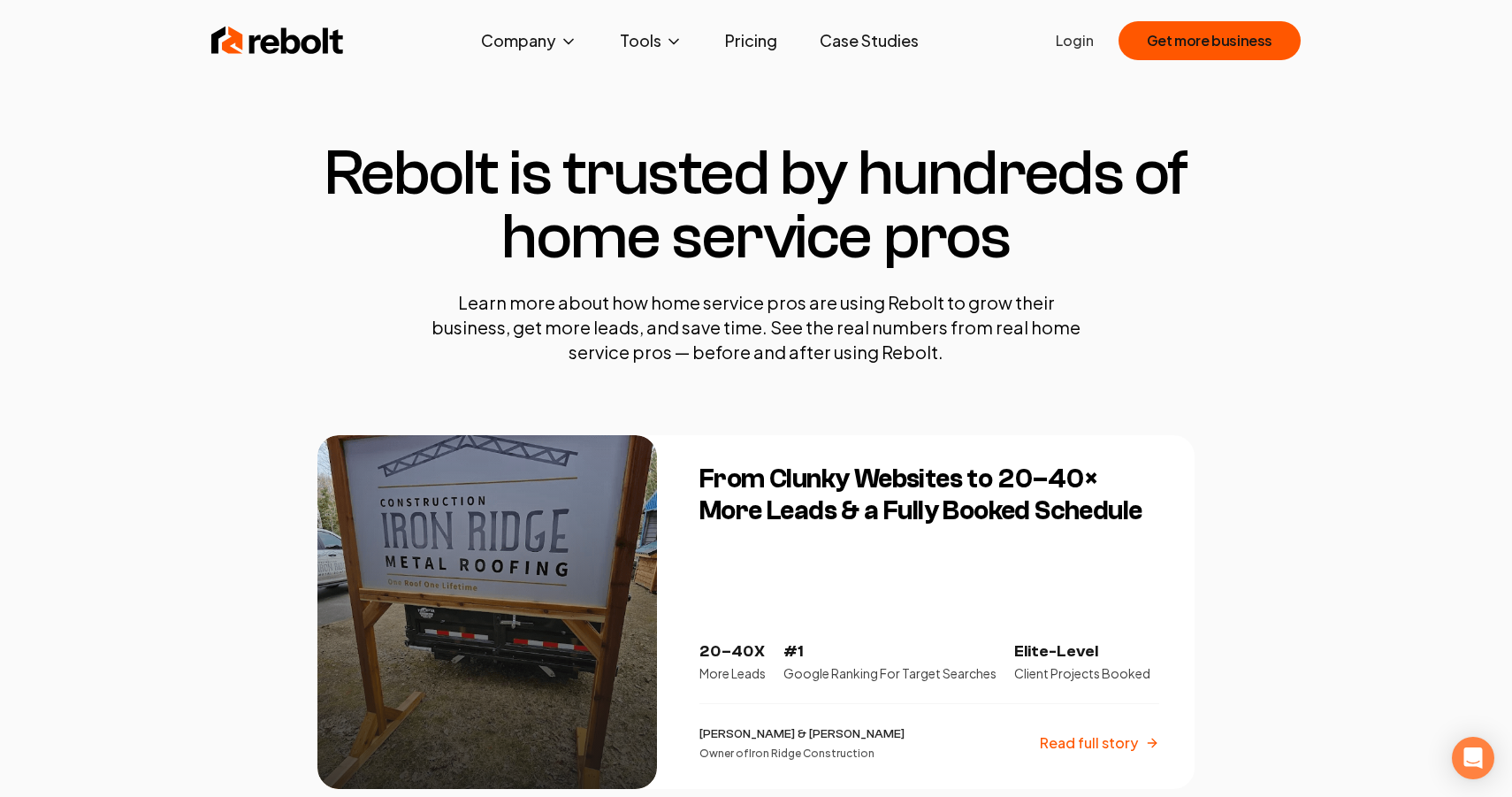
click at [314, 32] on img at bounding box center [277, 40] width 132 height 36
